Goal: Transaction & Acquisition: Purchase product/service

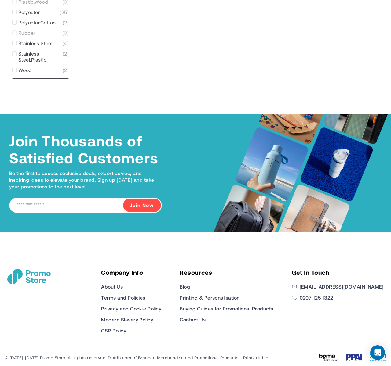
scroll to position [1049, 0]
type input "****"
